Goal: Find specific page/section: Find specific page/section

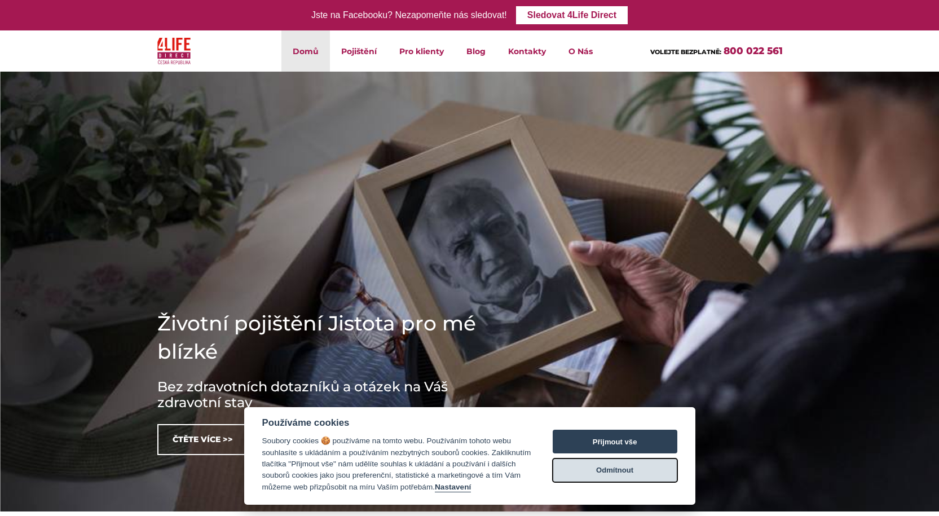
click at [605, 471] on button "Odmítnout" at bounding box center [614, 470] width 125 height 24
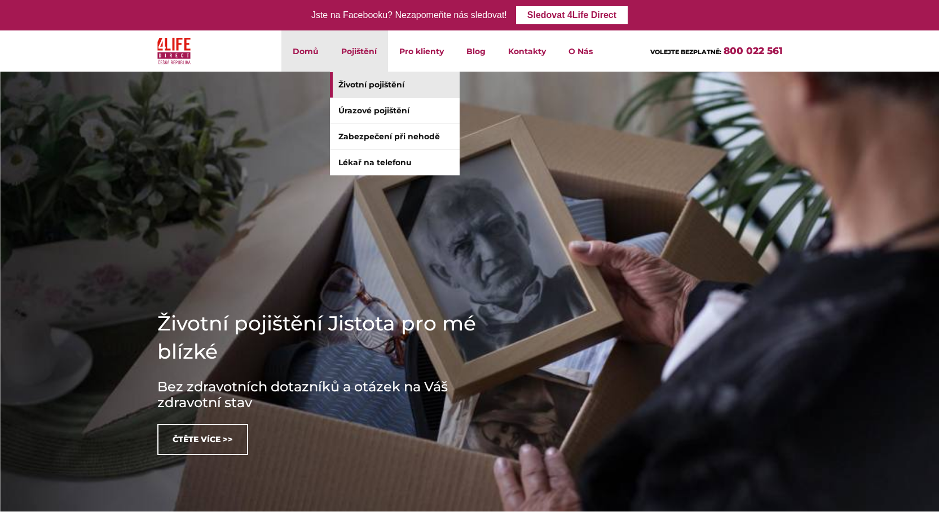
click at [357, 84] on link "Životní pojištění" at bounding box center [395, 84] width 130 height 25
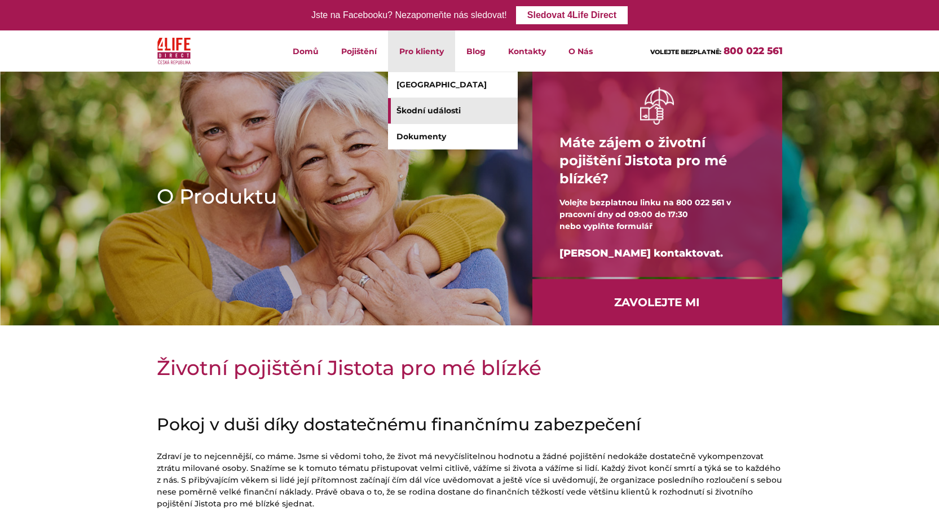
click at [420, 110] on link "Škodní události" at bounding box center [453, 110] width 130 height 25
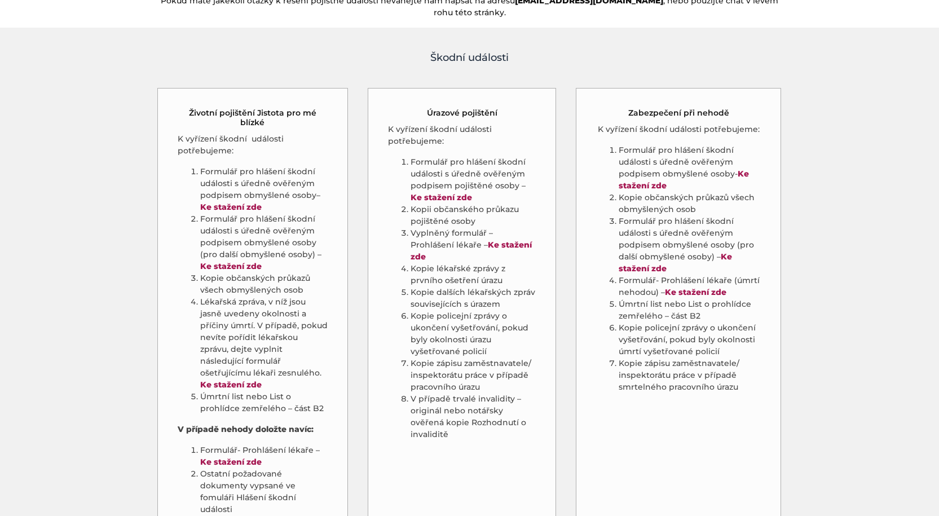
scroll to position [518, 0]
